Goal: Transaction & Acquisition: Subscribe to service/newsletter

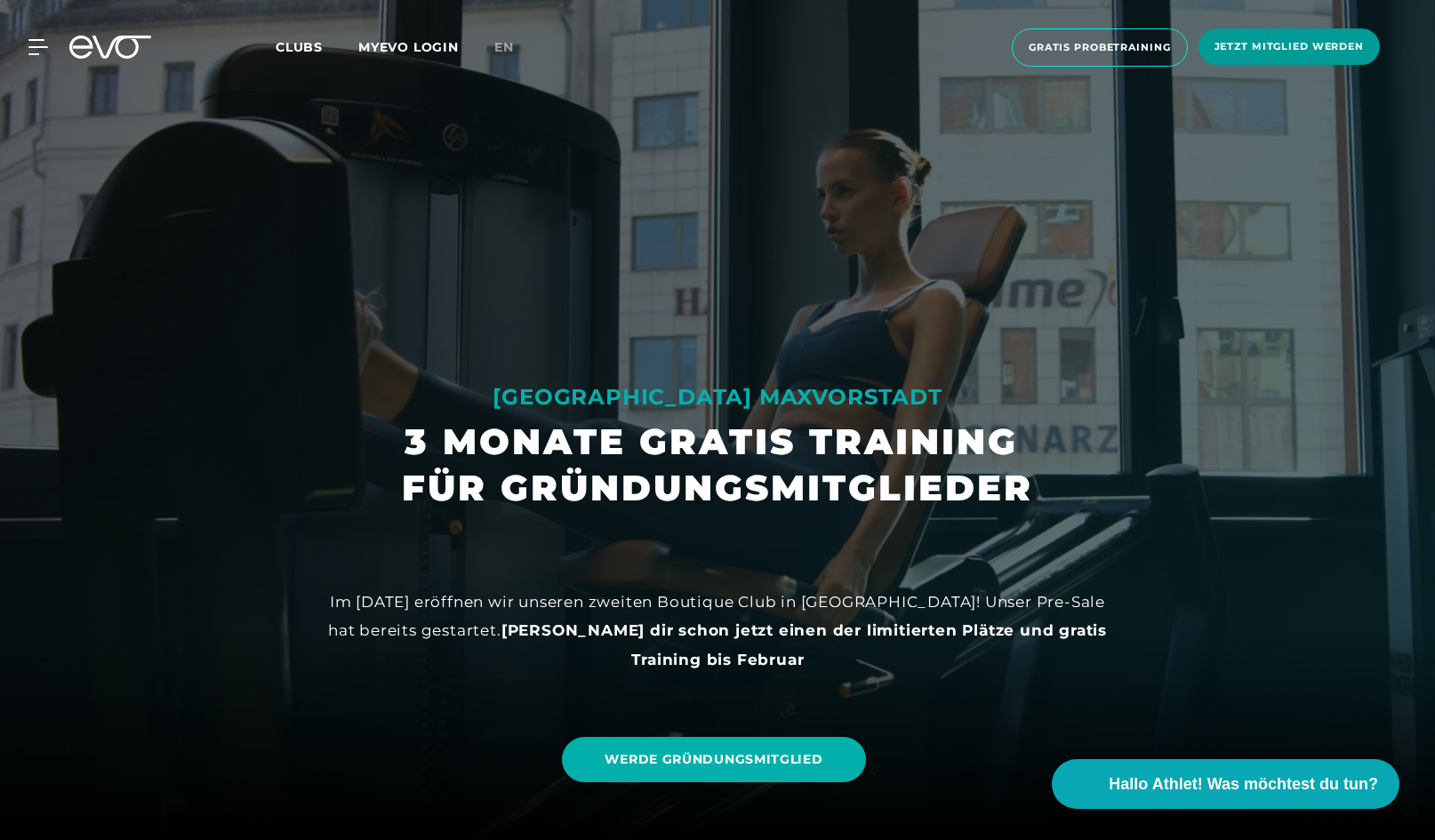
click at [1253, 42] on span "Jetzt Mitglied werden" at bounding box center [1289, 46] width 149 height 15
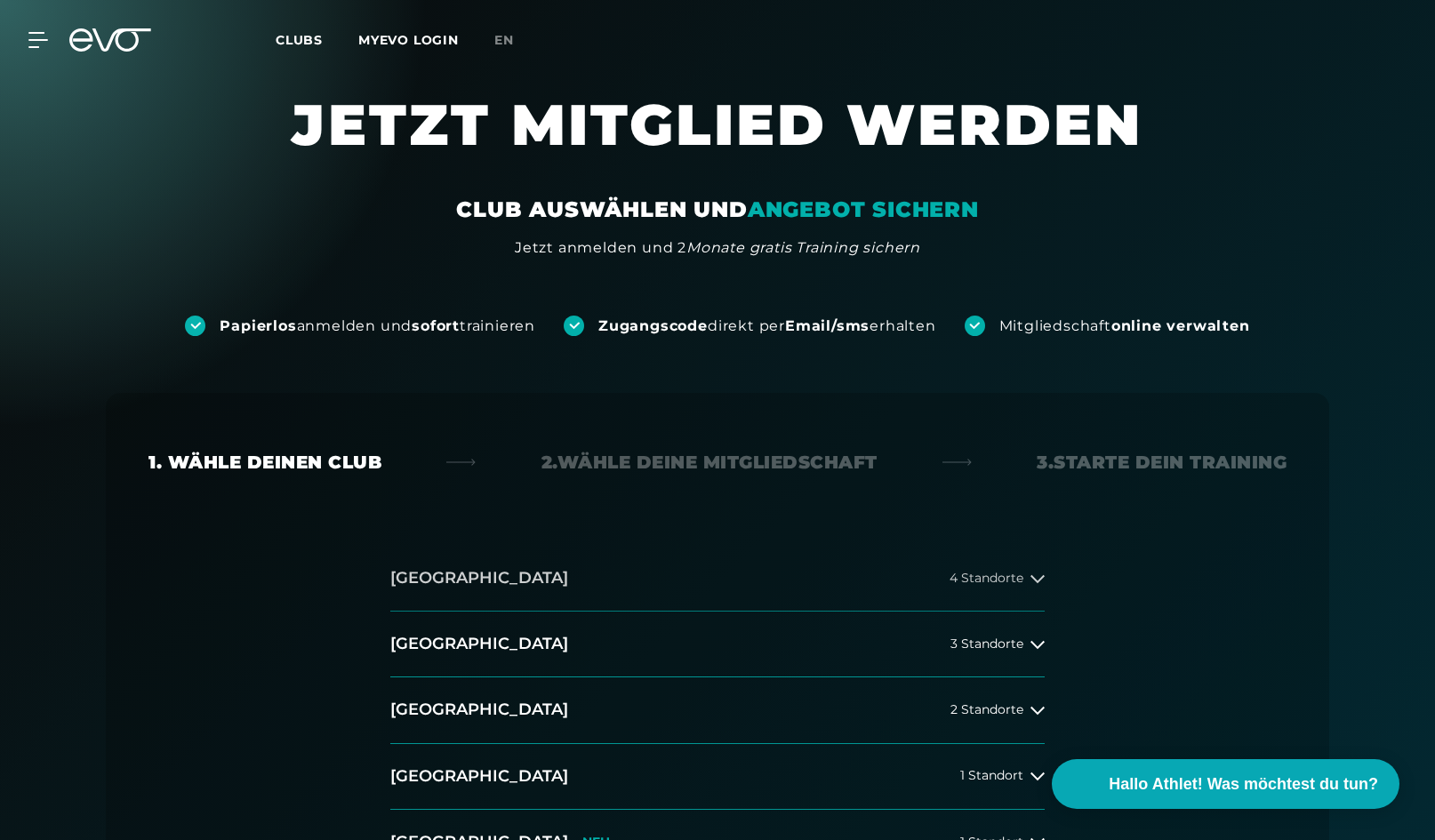
scroll to position [149, 0]
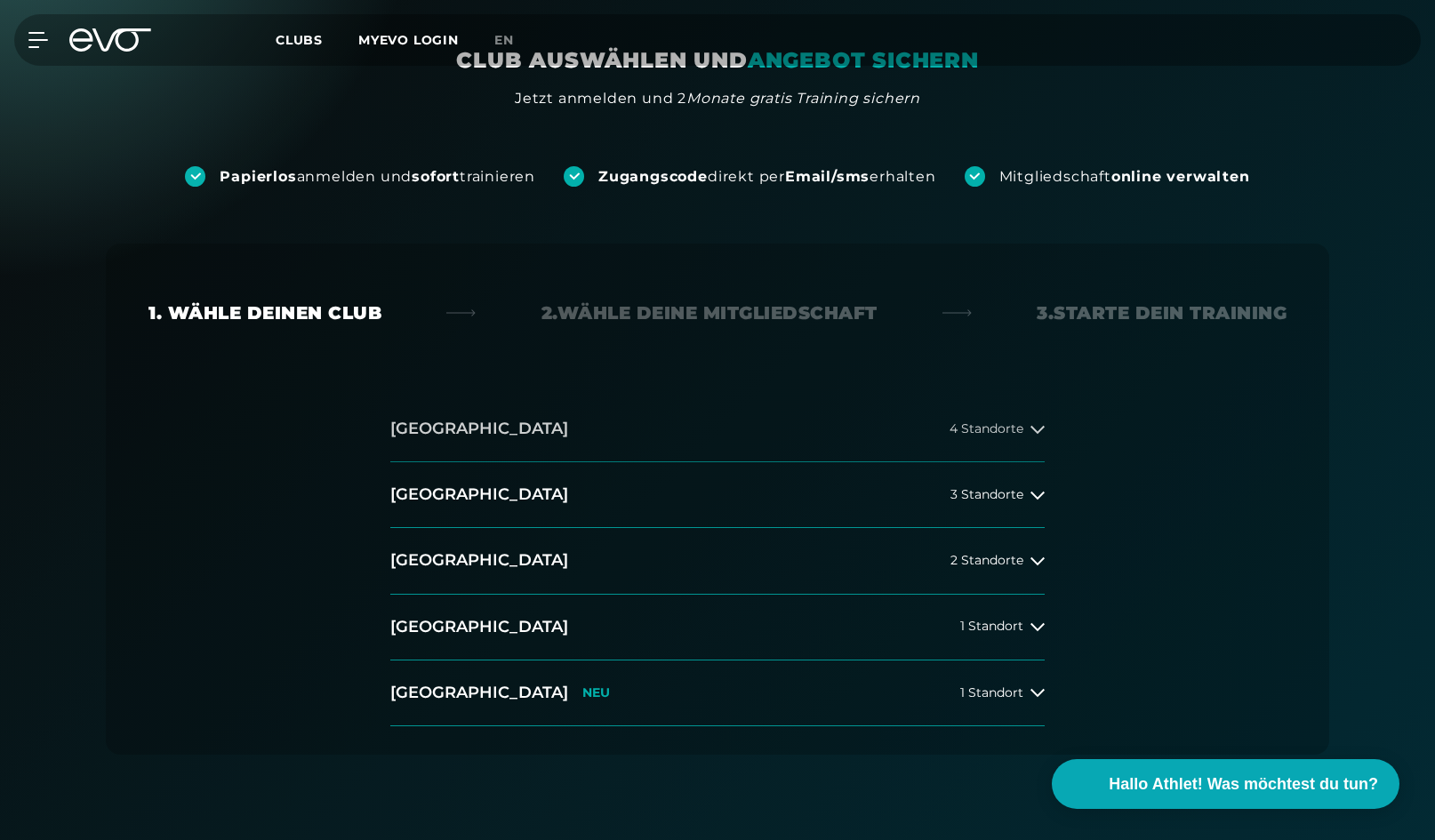
click at [964, 422] on span "4 Standorte" at bounding box center [986, 429] width 74 height 14
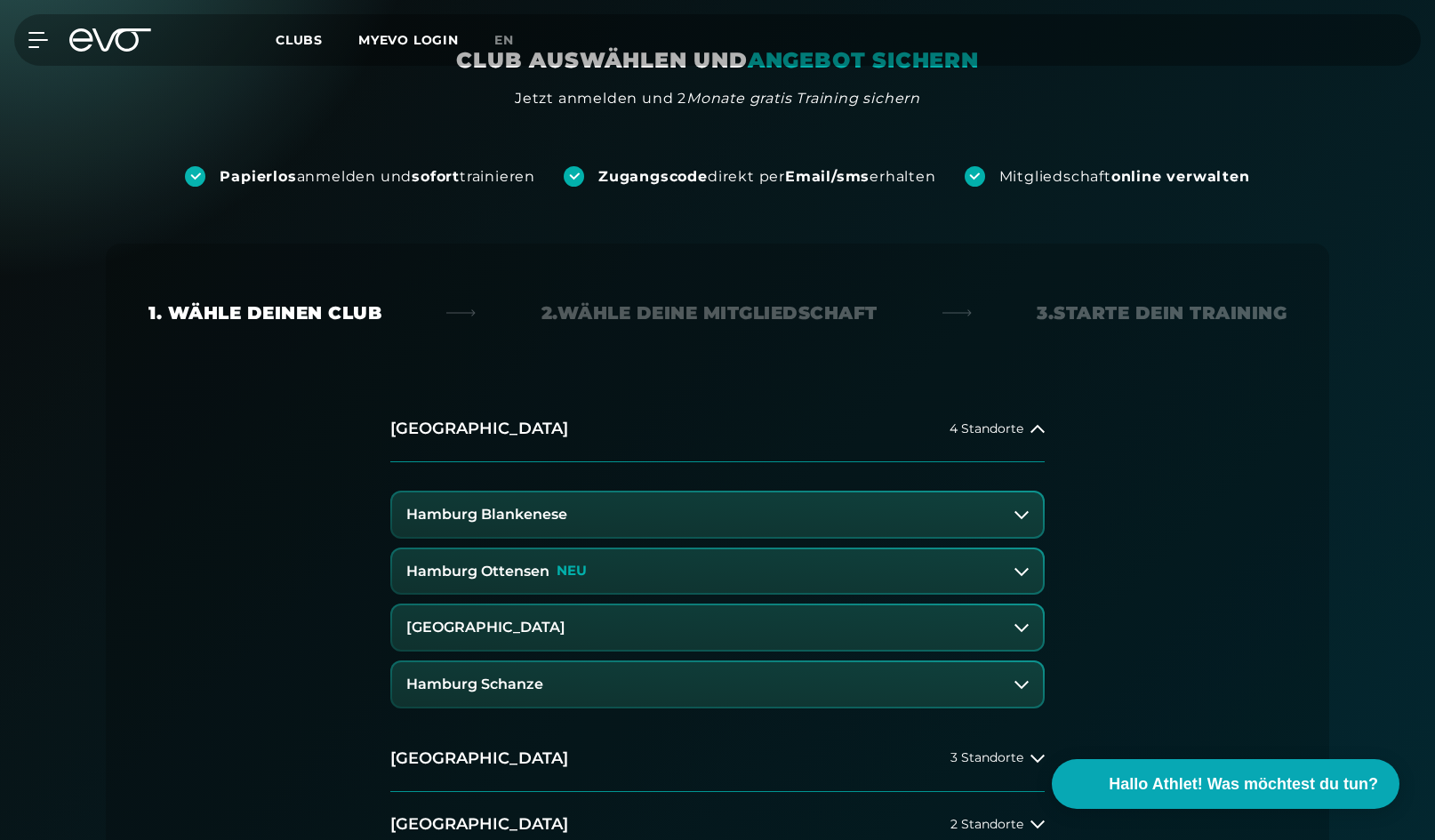
click at [883, 512] on button "Hamburg Blankenese" at bounding box center [718, 514] width 651 height 44
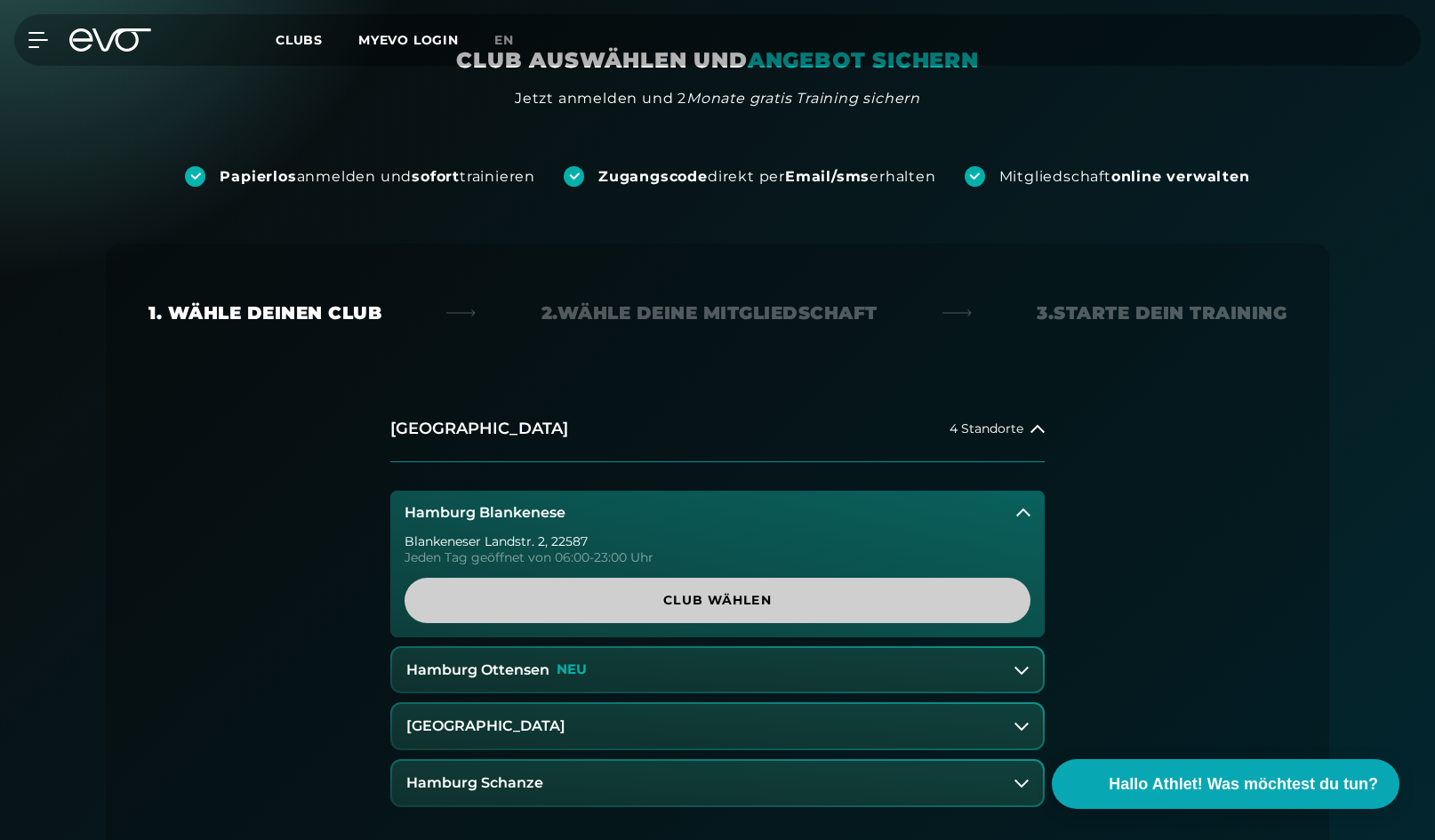
click at [808, 595] on span "Club wählen" at bounding box center [718, 599] width 541 height 19
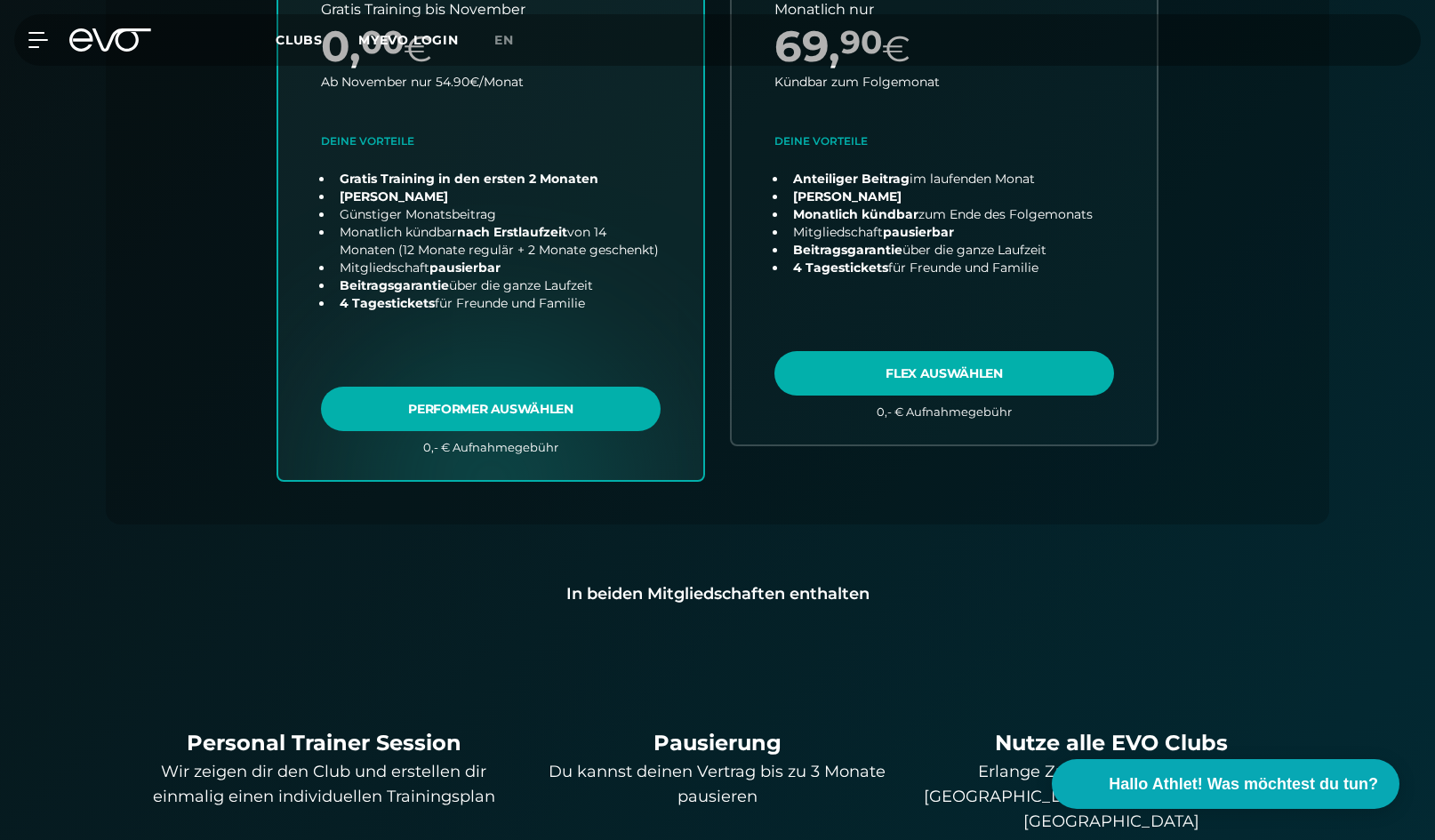
scroll to position [629, 0]
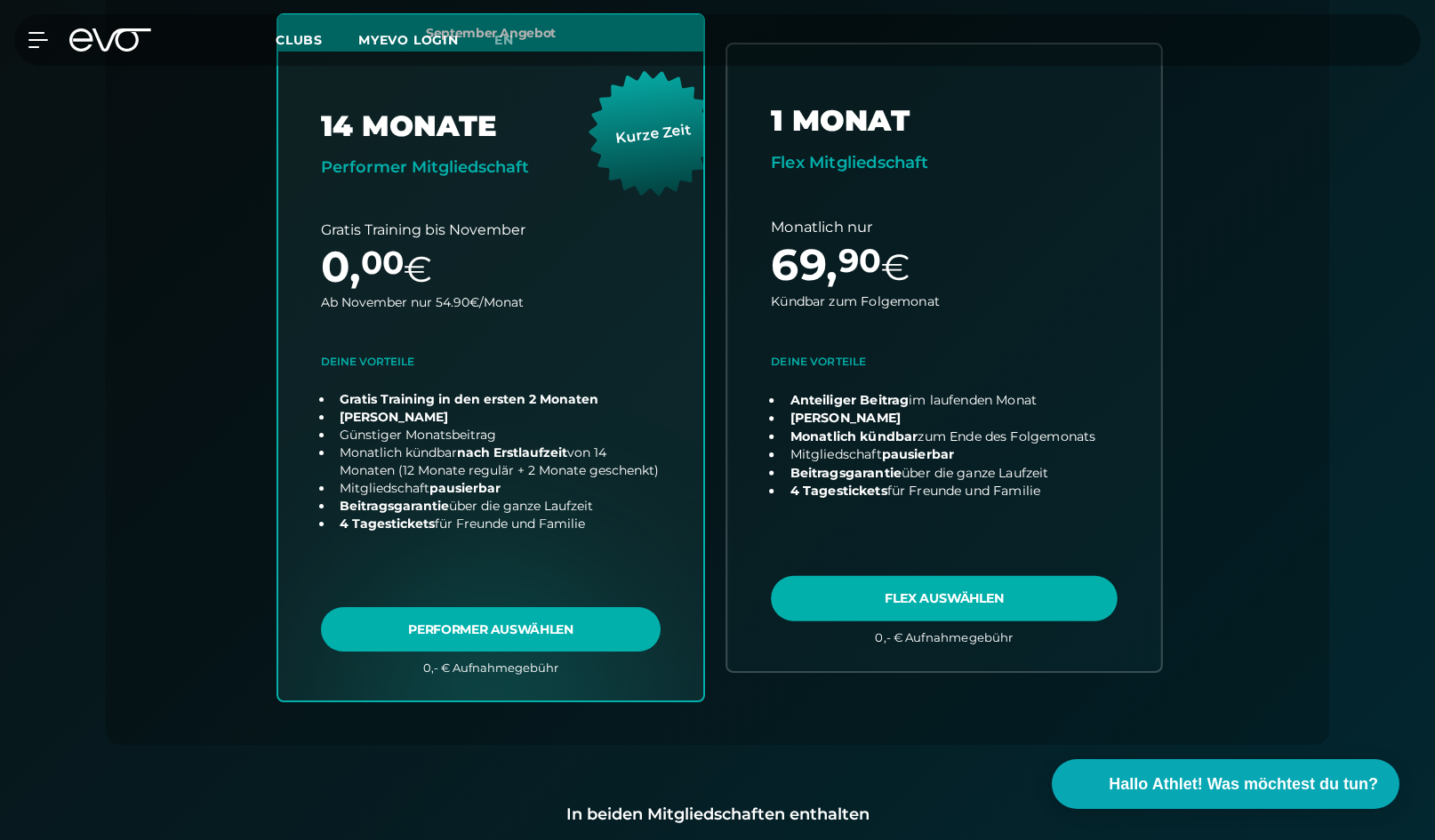
click at [1044, 599] on link "choose plan" at bounding box center [944, 357] width 433 height 626
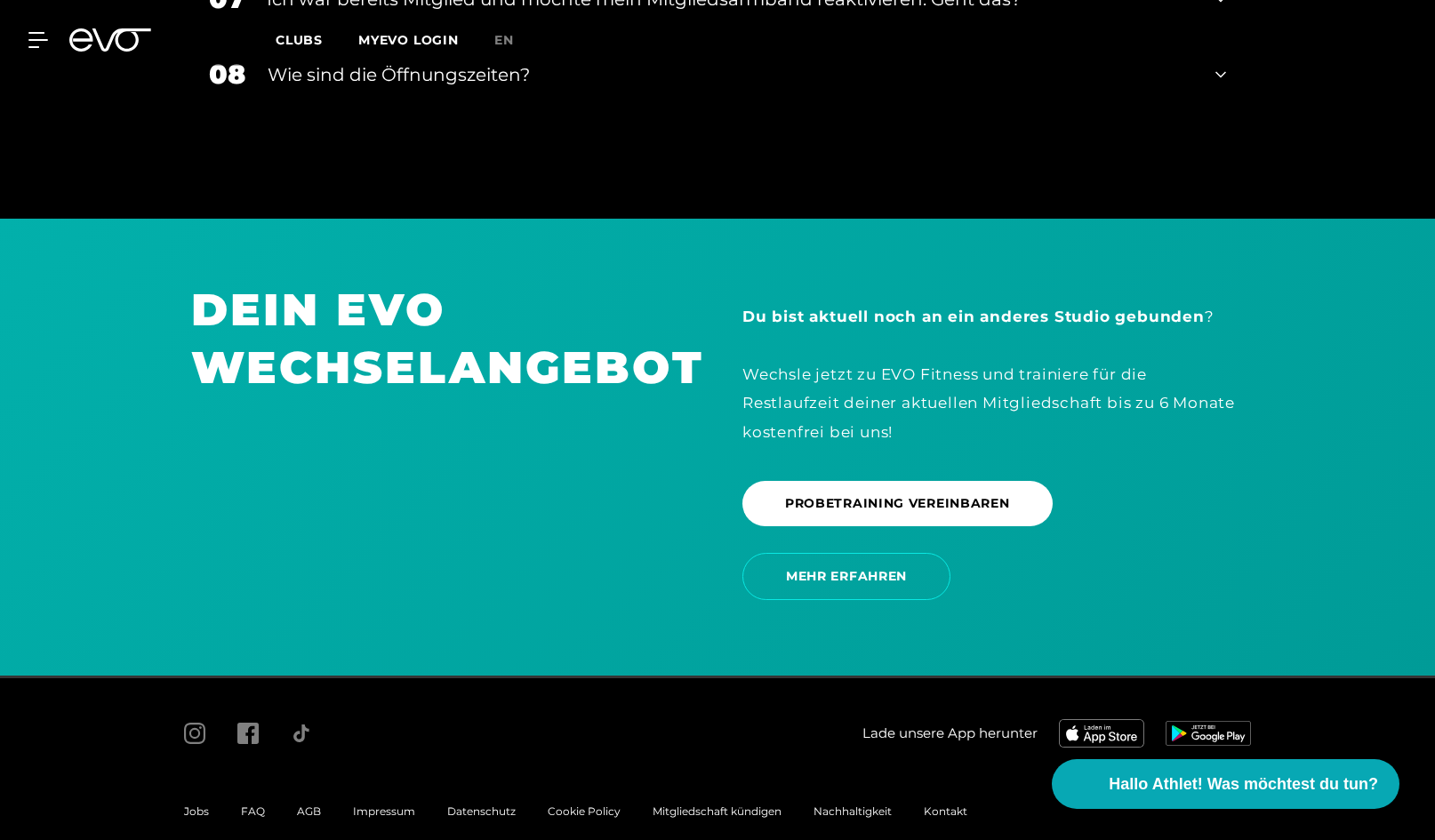
scroll to position [3796, 0]
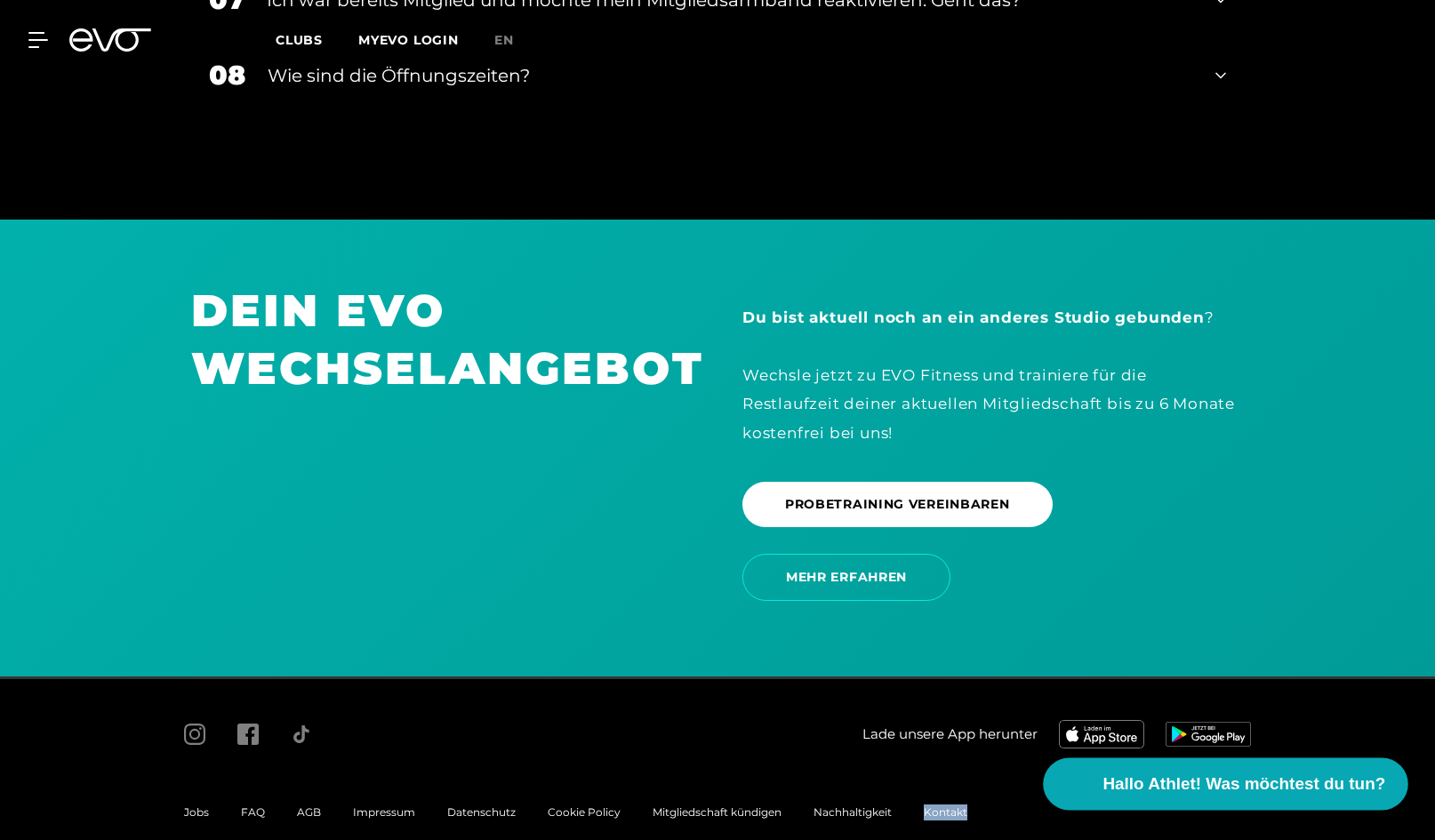
click at [1260, 776] on span "Hallo Athlet! Was möchtest du tun?" at bounding box center [1244, 783] width 283 height 25
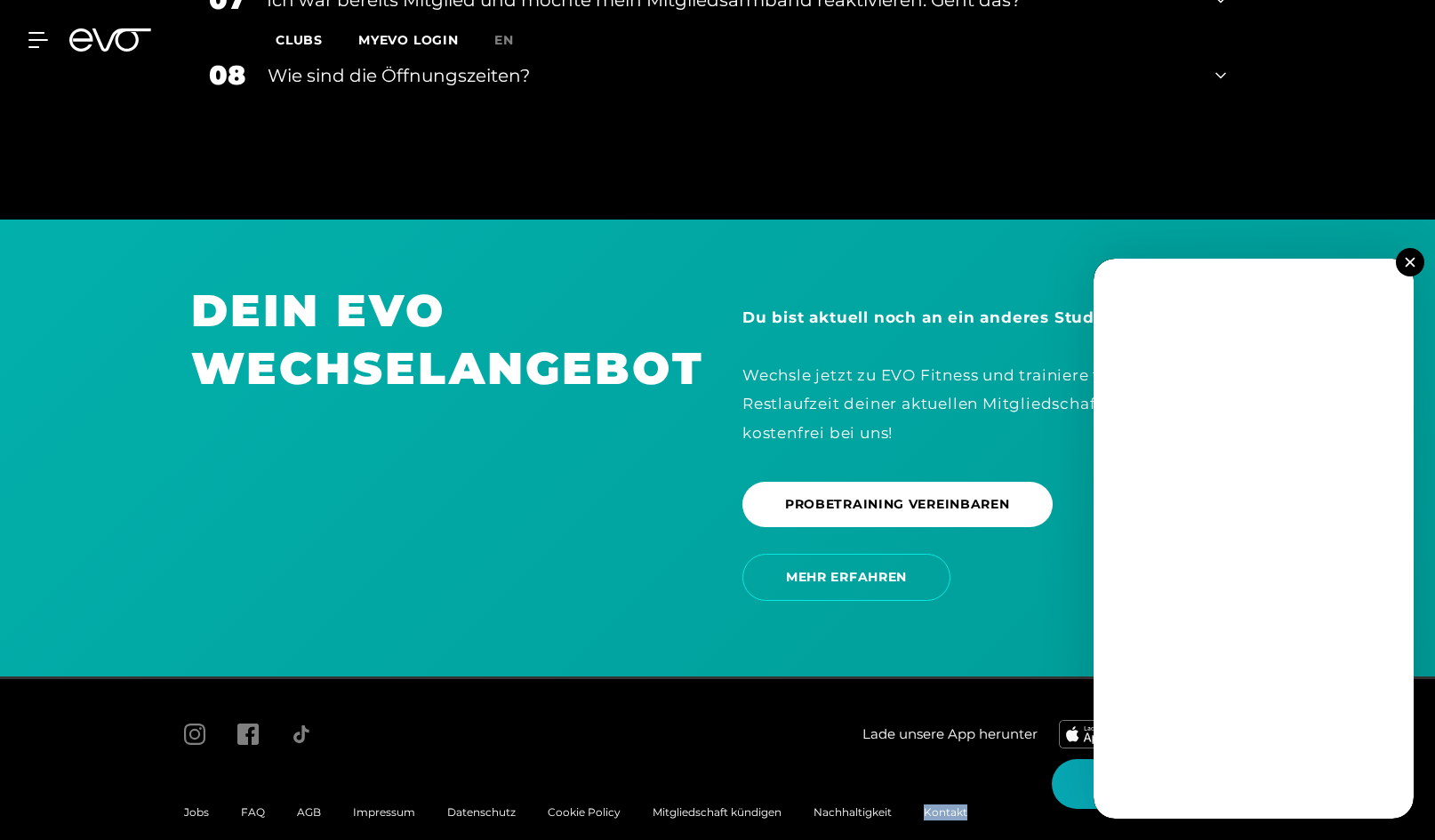
click at [1407, 258] on img at bounding box center [1409, 261] width 10 height 10
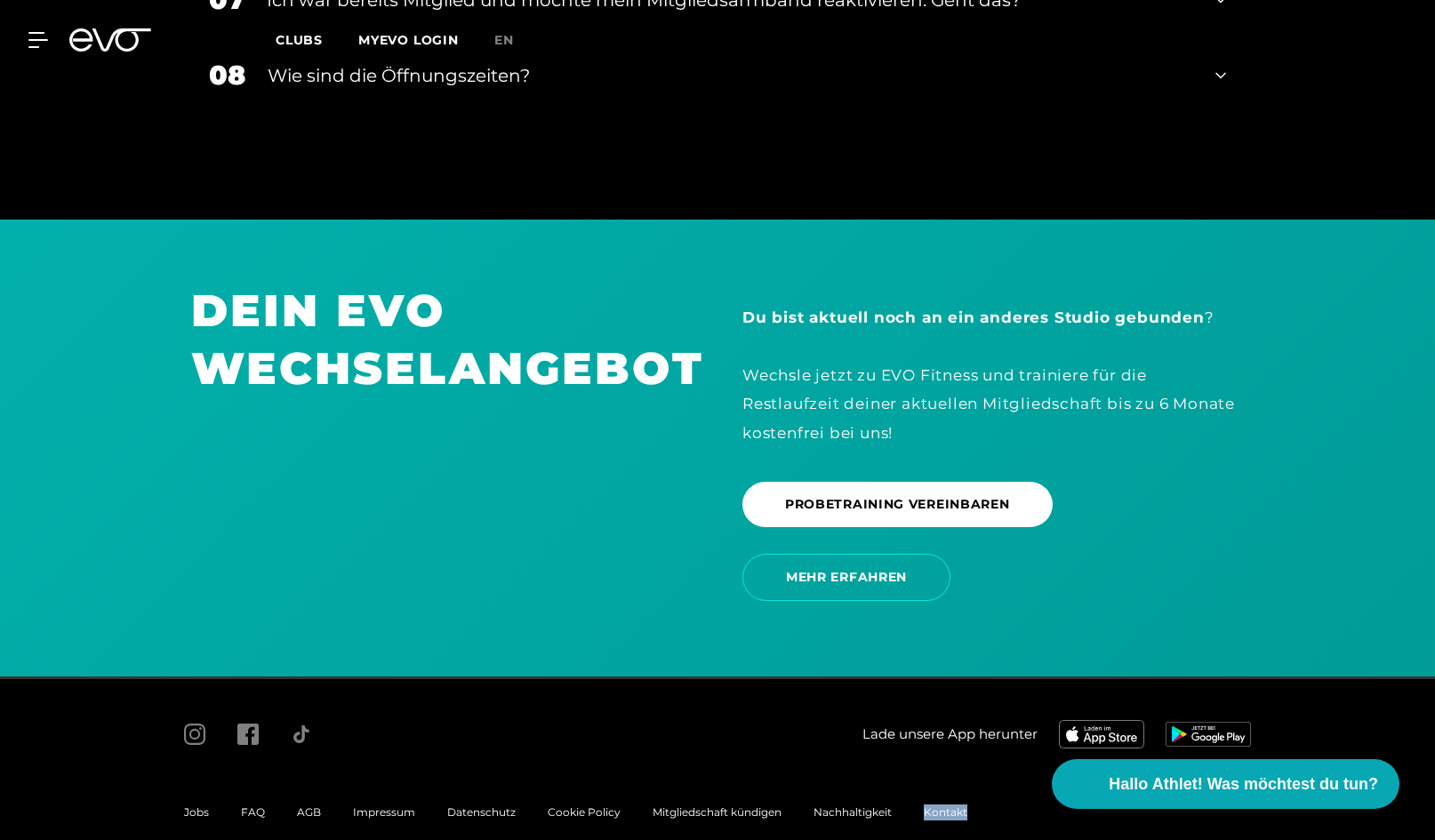
click at [953, 805] on span "Kontakt" at bounding box center [946, 812] width 43 height 14
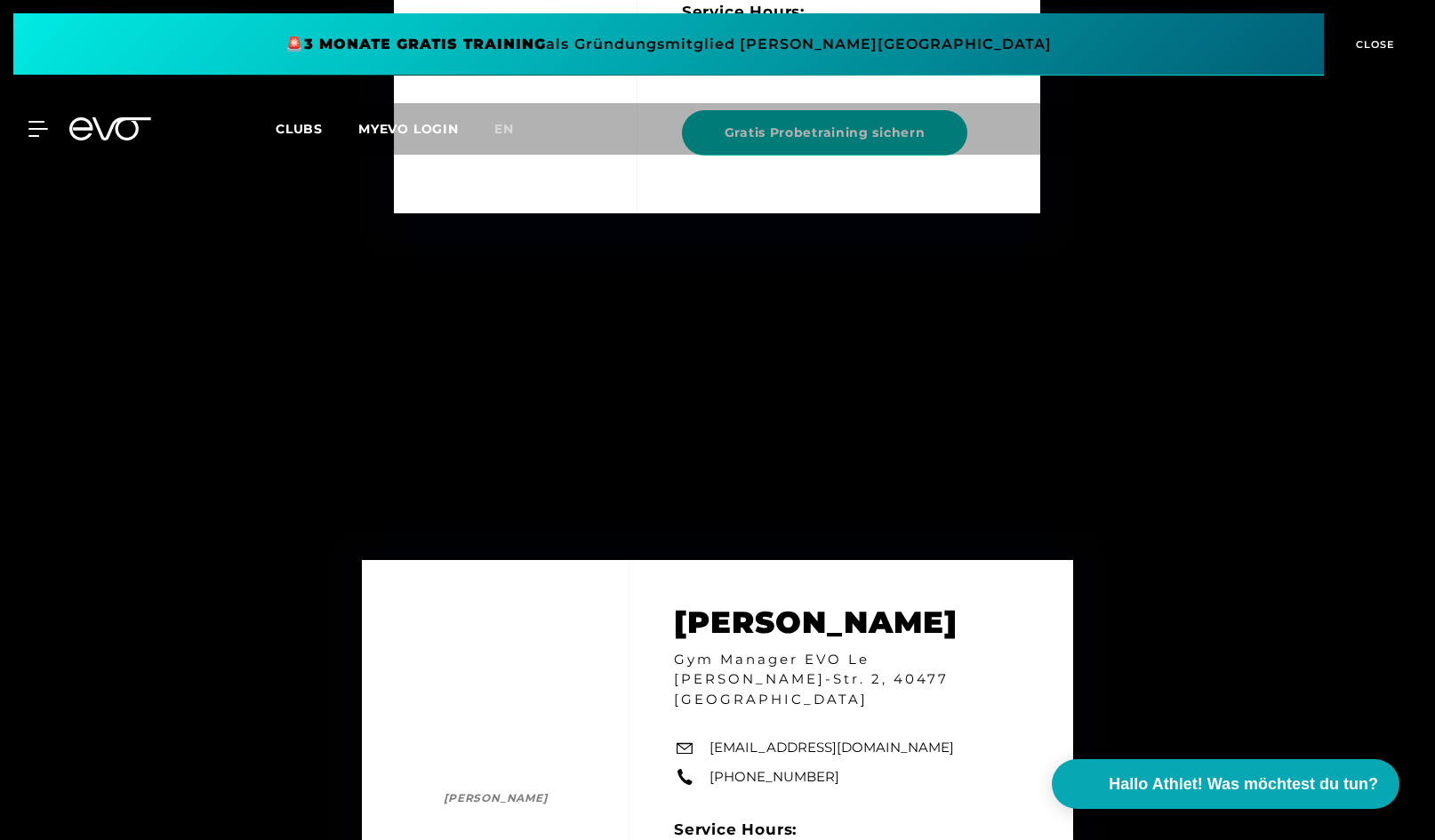
scroll to position [4159, 0]
